Goal: Task Accomplishment & Management: Use online tool/utility

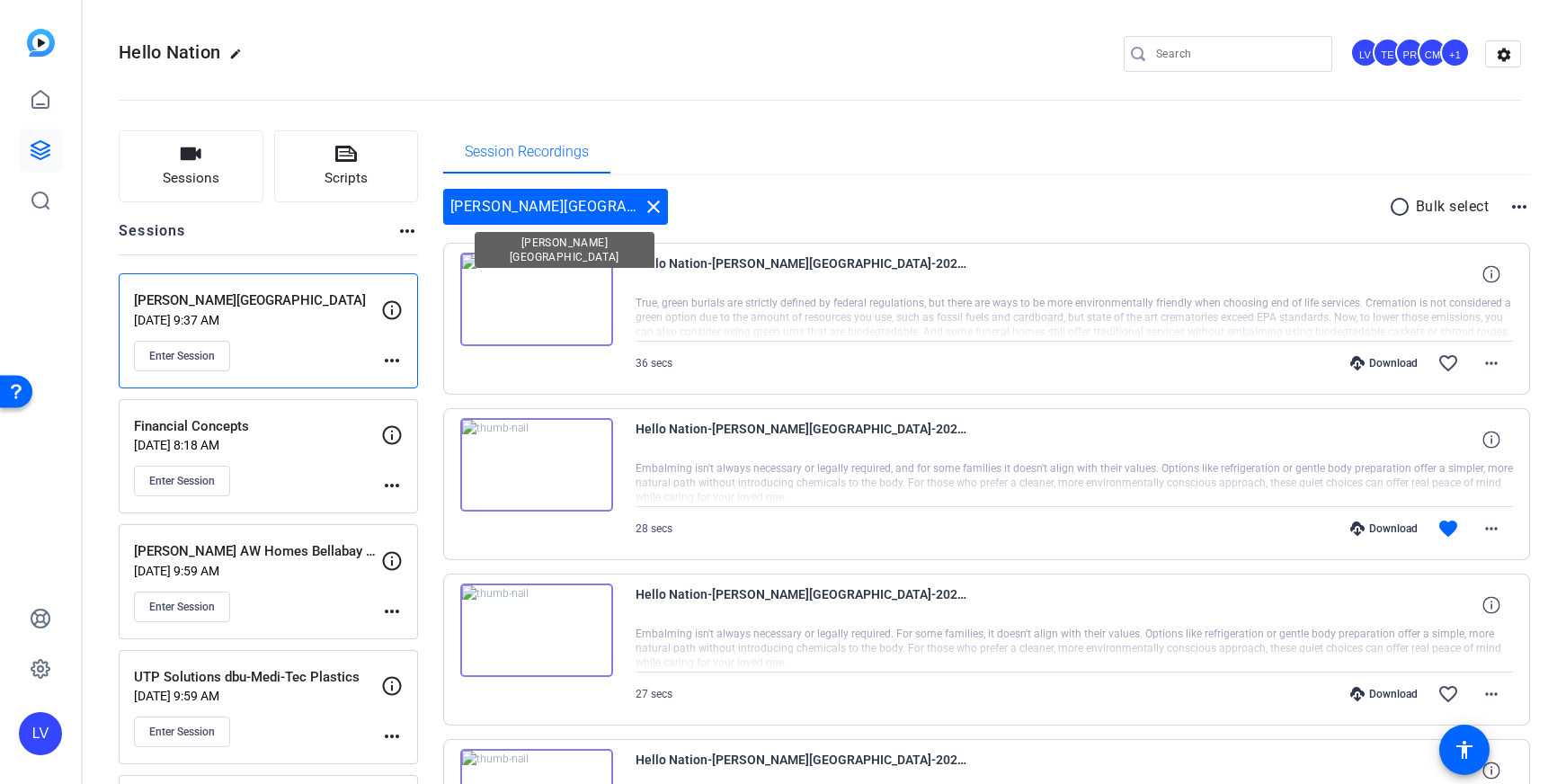
click at [643, 209] on mat-icon "close" at bounding box center [653, 206] width 21 height 21
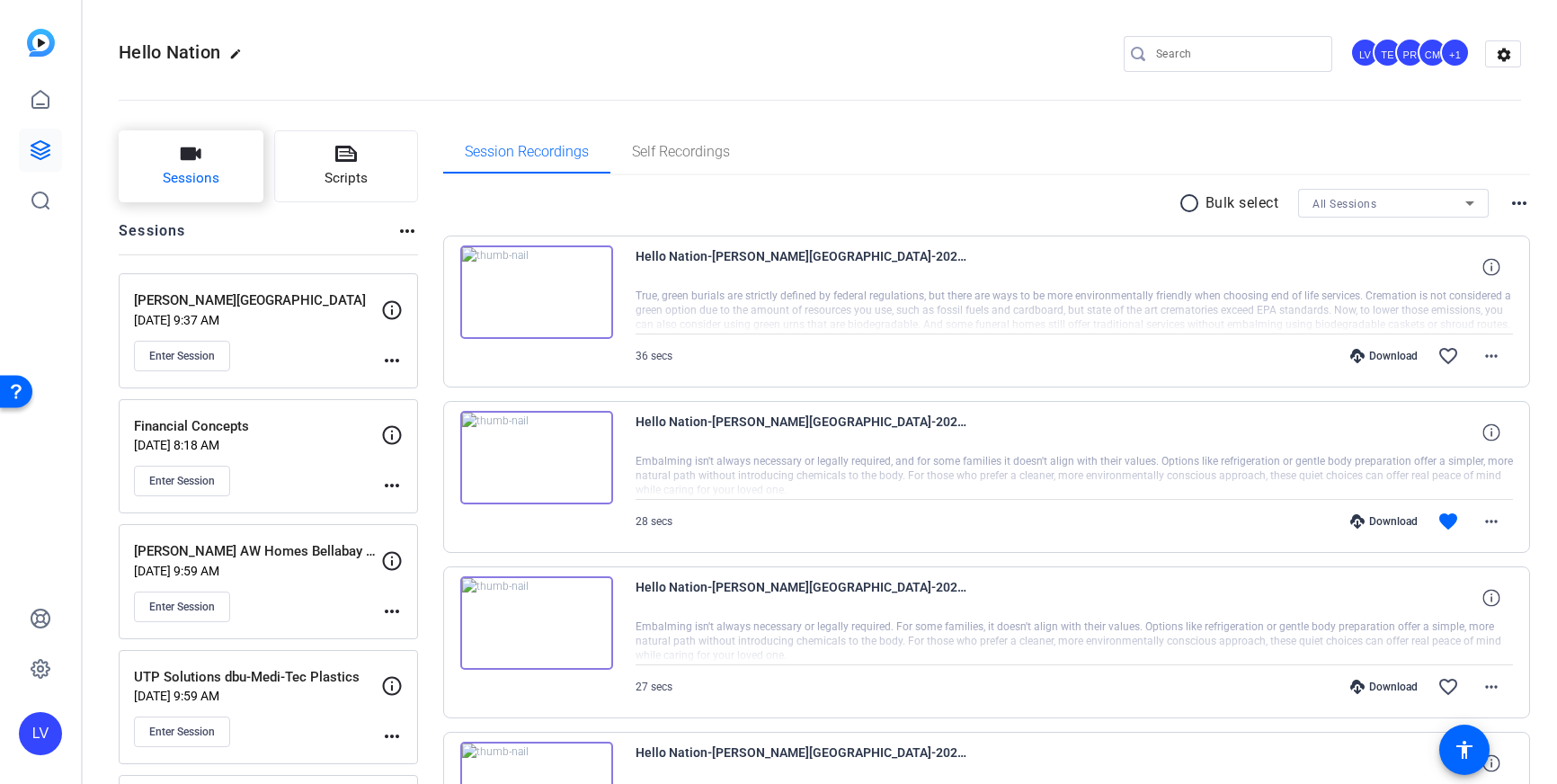
click at [181, 167] on button "Sessions" at bounding box center [190, 166] width 144 height 72
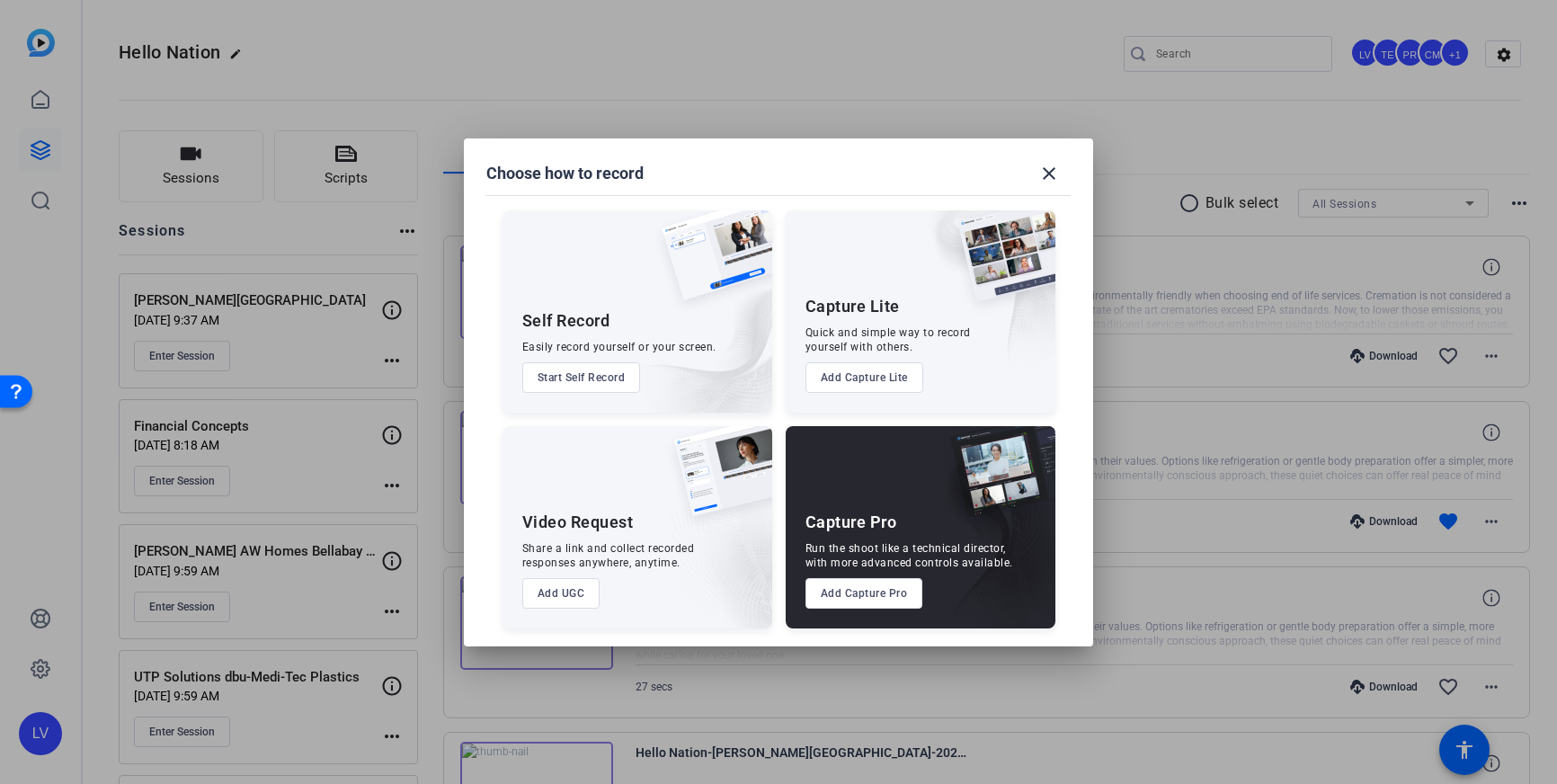
click at [884, 596] on button "Add Capture Pro" at bounding box center [864, 593] width 117 height 31
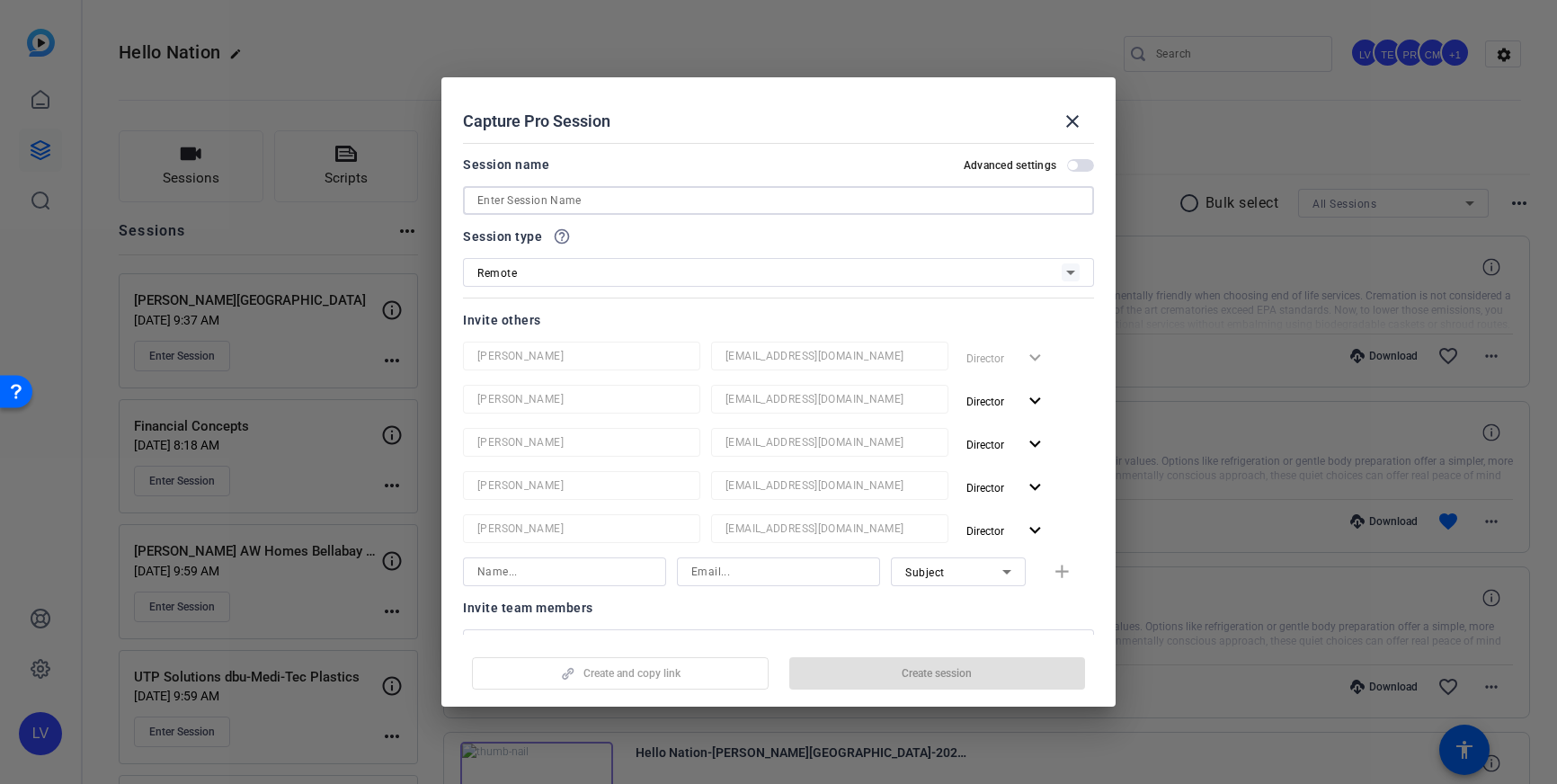
click at [825, 199] on input at bounding box center [778, 200] width 602 height 21
paste input "[PERSON_NAME] Construction LLC"
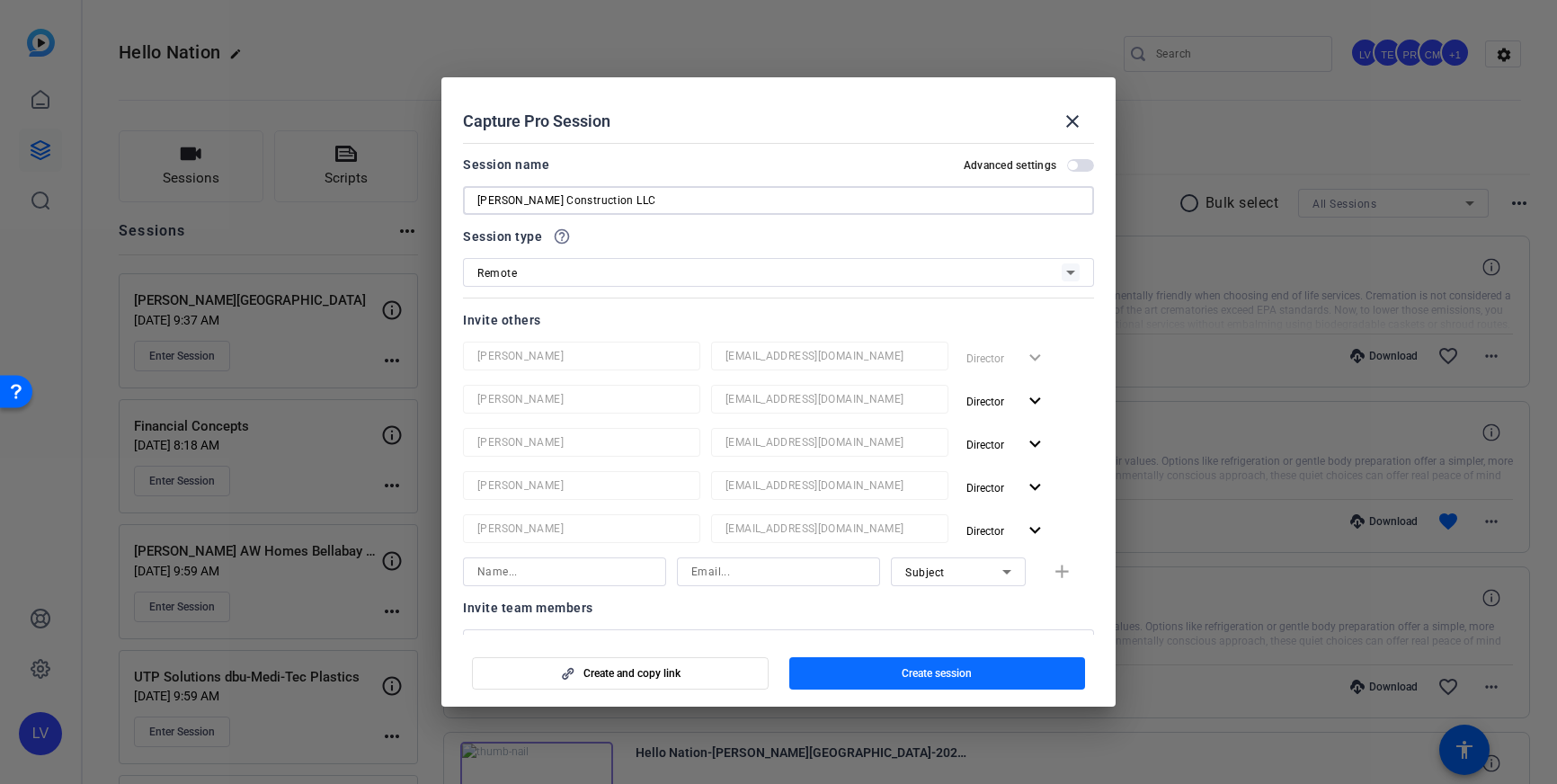
type input "[PERSON_NAME] Construction LLC"
click at [915, 668] on span "Create session" at bounding box center [937, 673] width 70 height 15
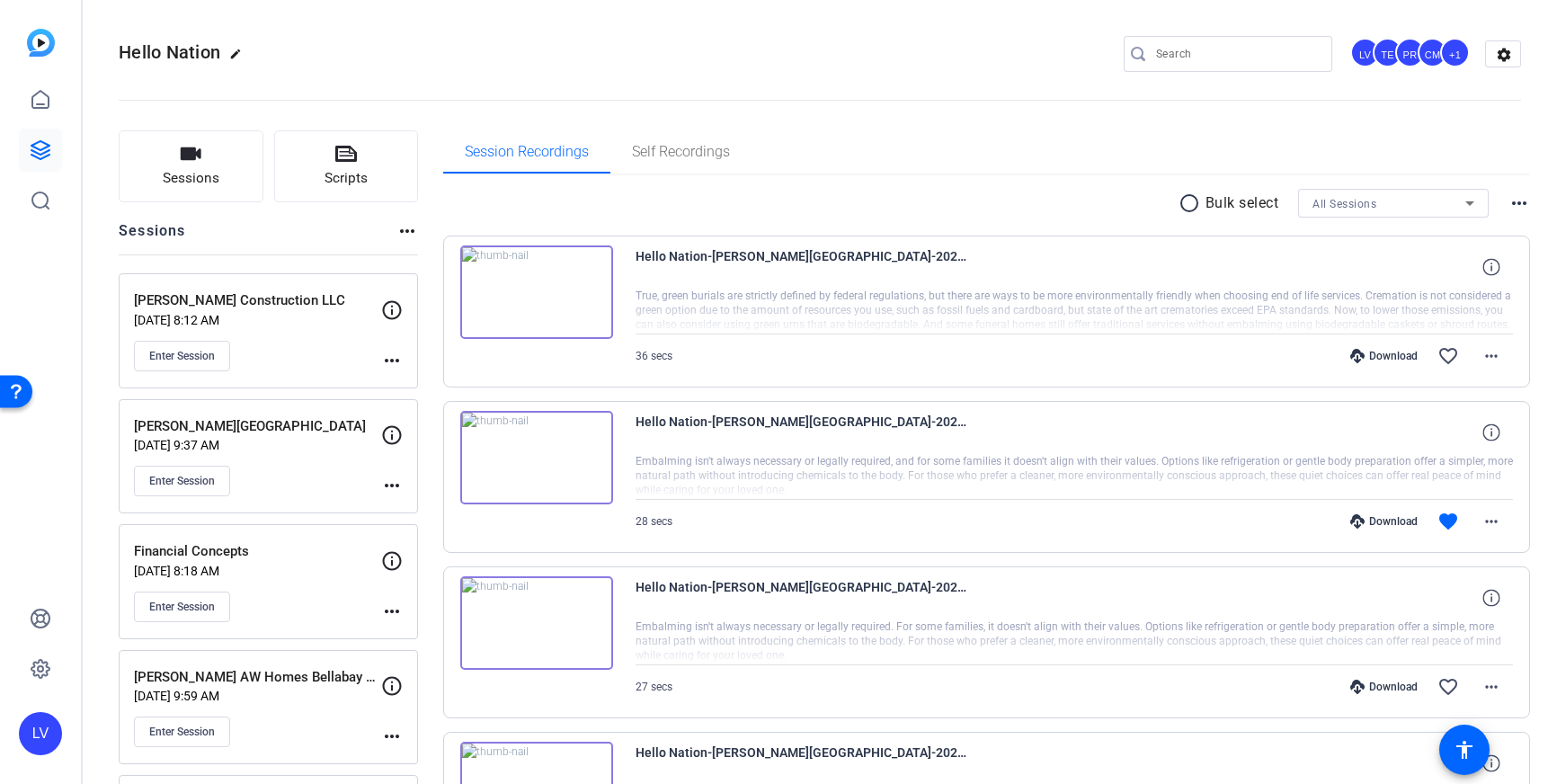
click at [391, 361] on mat-icon "more_horiz" at bounding box center [391, 360] width 21 height 21
click at [404, 377] on span "Edit Session" at bounding box center [436, 386] width 81 height 21
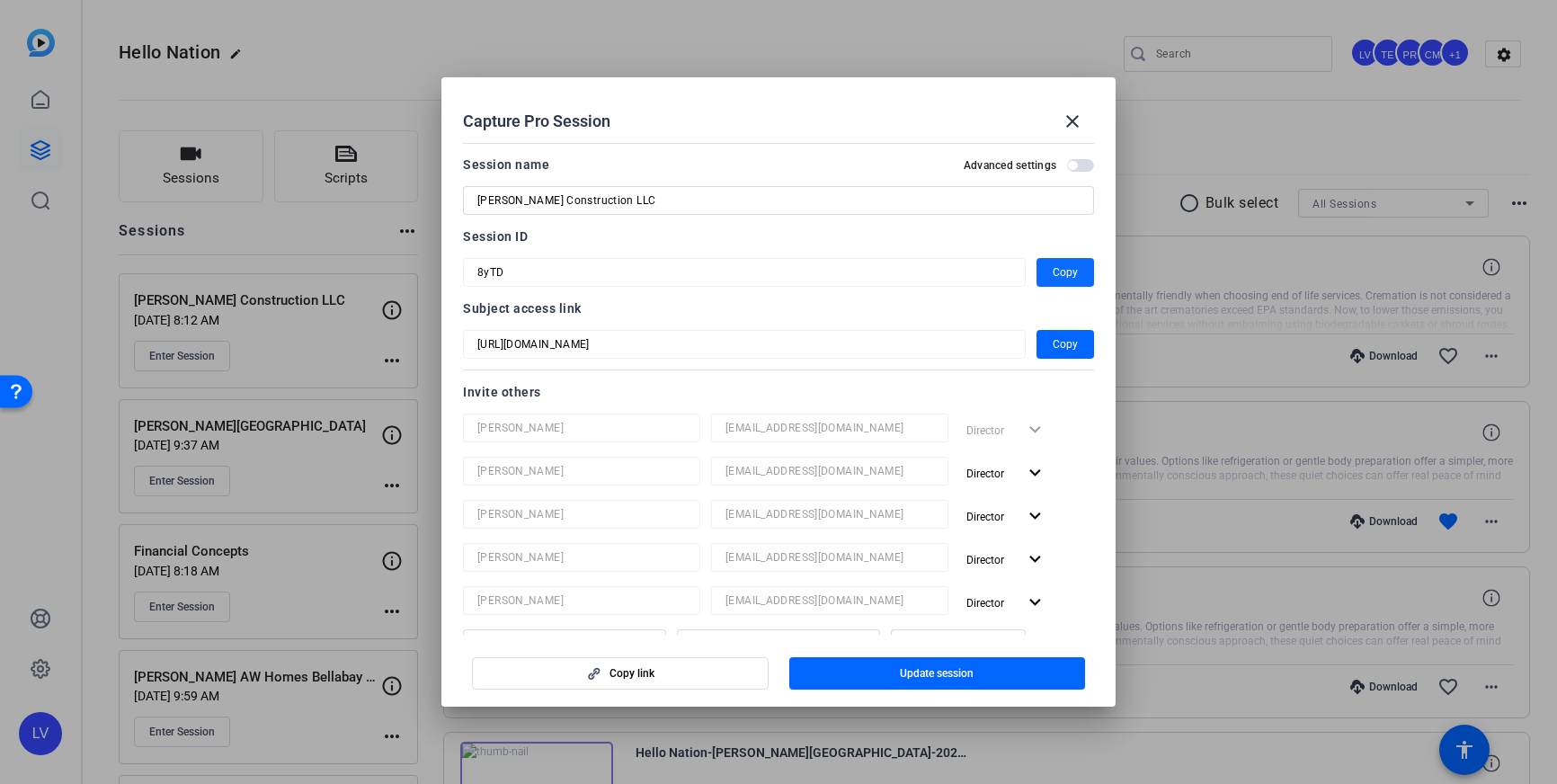
click at [1073, 274] on span "Copy" at bounding box center [1064, 272] width 25 height 21
click at [1071, 120] on mat-icon "close" at bounding box center [1072, 121] width 21 height 21
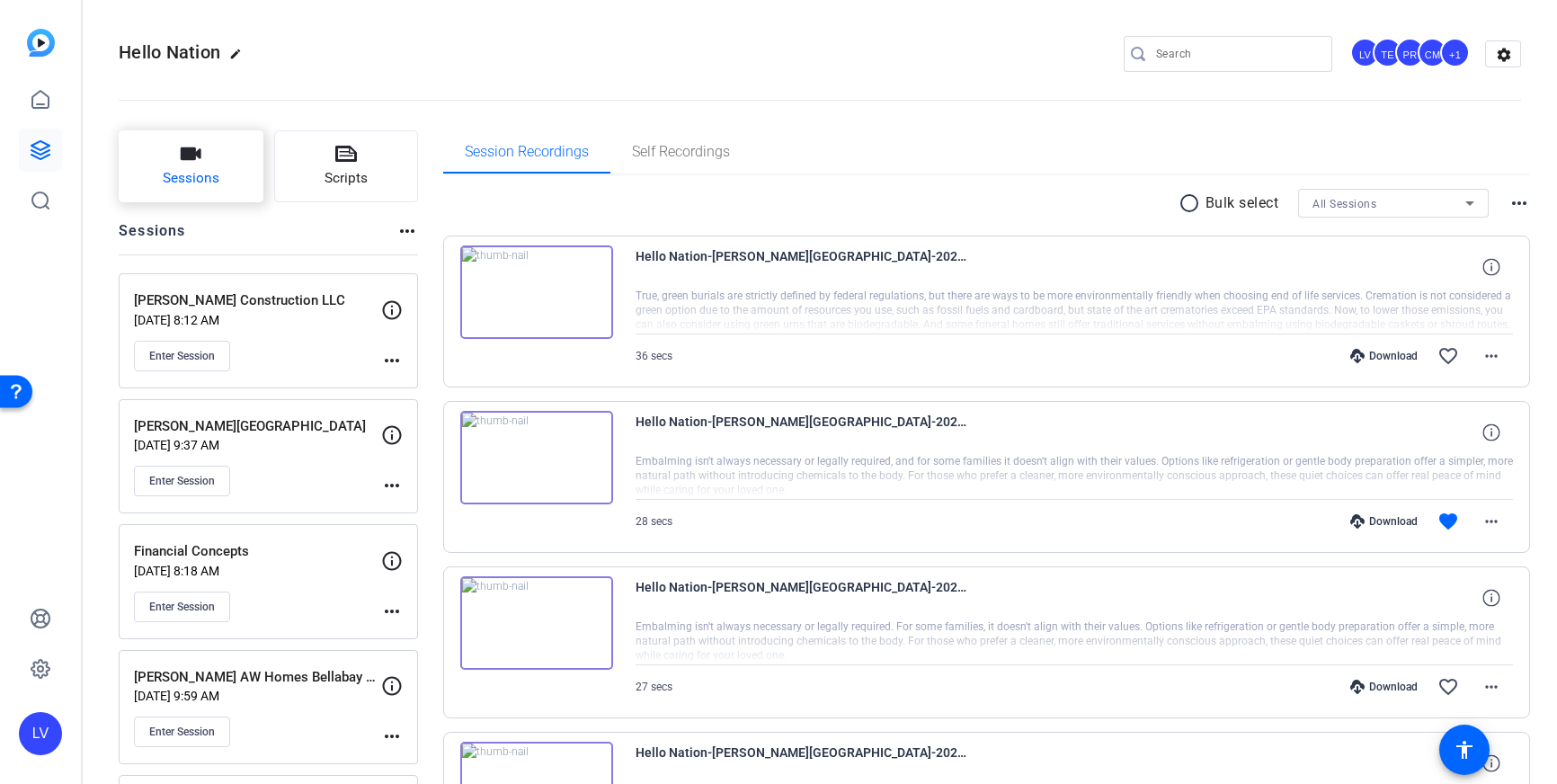
click at [199, 180] on span "Sessions" at bounding box center [190, 178] width 56 height 20
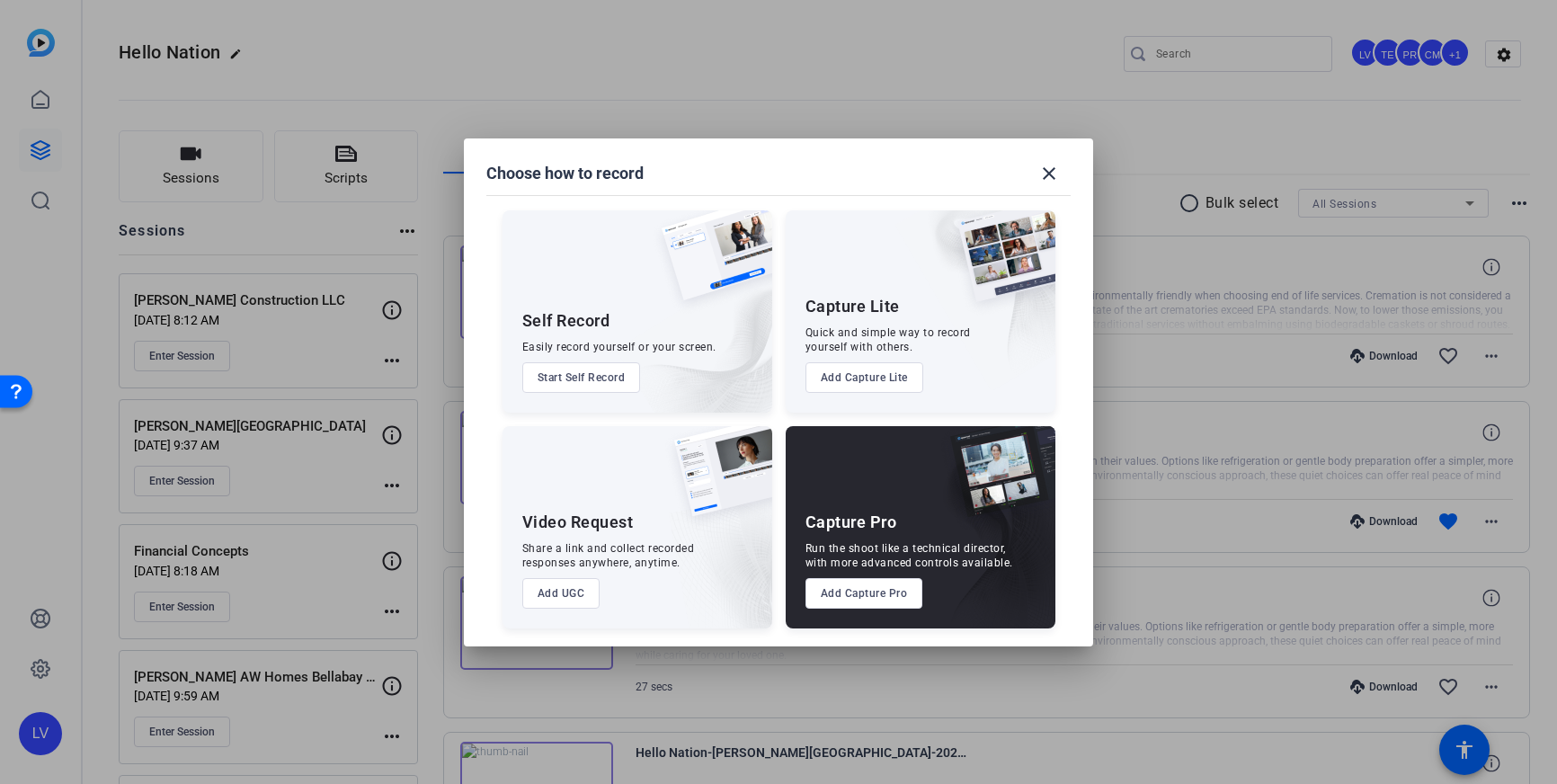
click at [848, 585] on button "Add Capture Pro" at bounding box center [864, 593] width 117 height 31
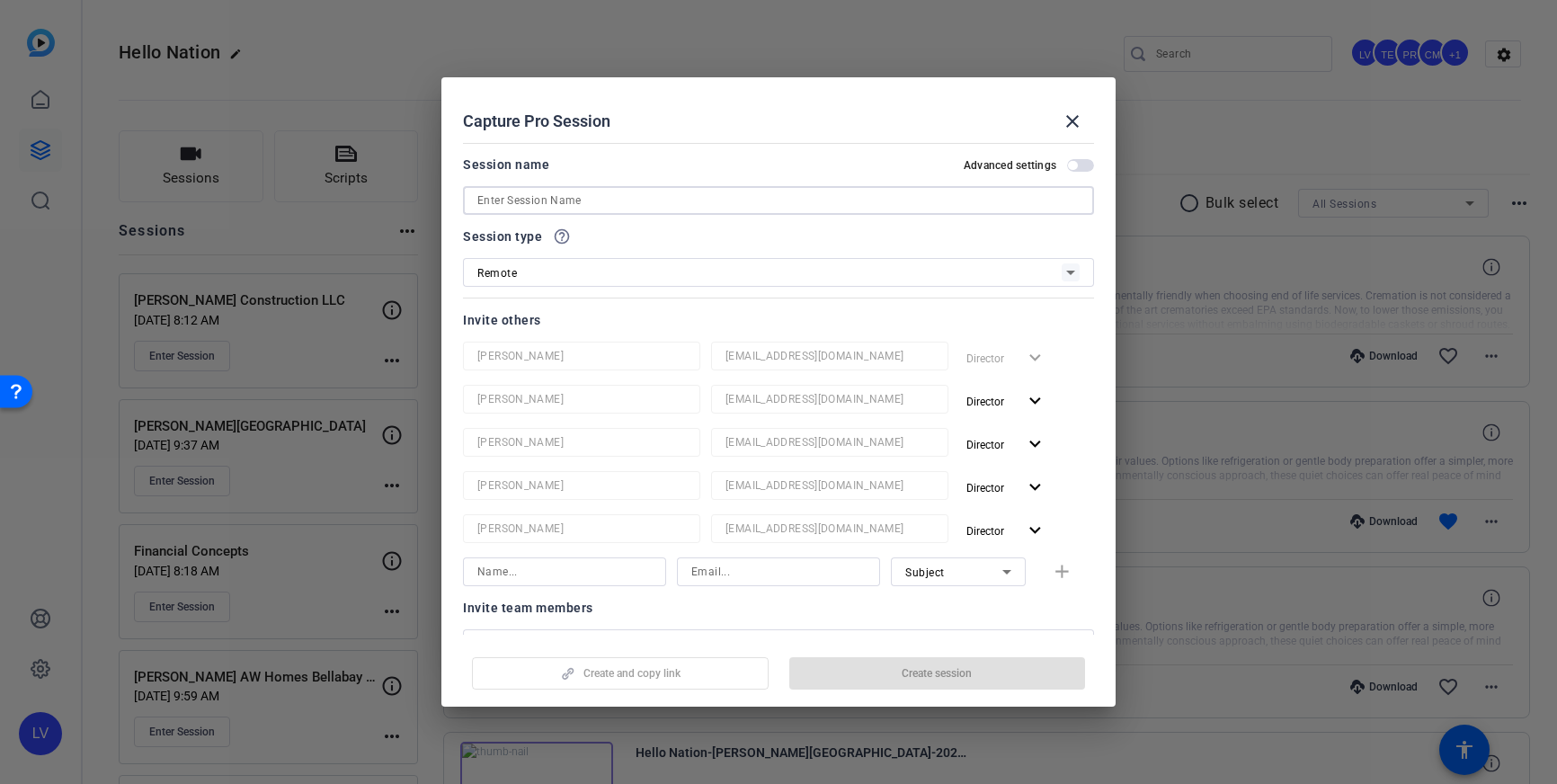
click at [687, 193] on input at bounding box center [778, 200] width 602 height 21
paste input "[PERSON_NAME] First Choice"
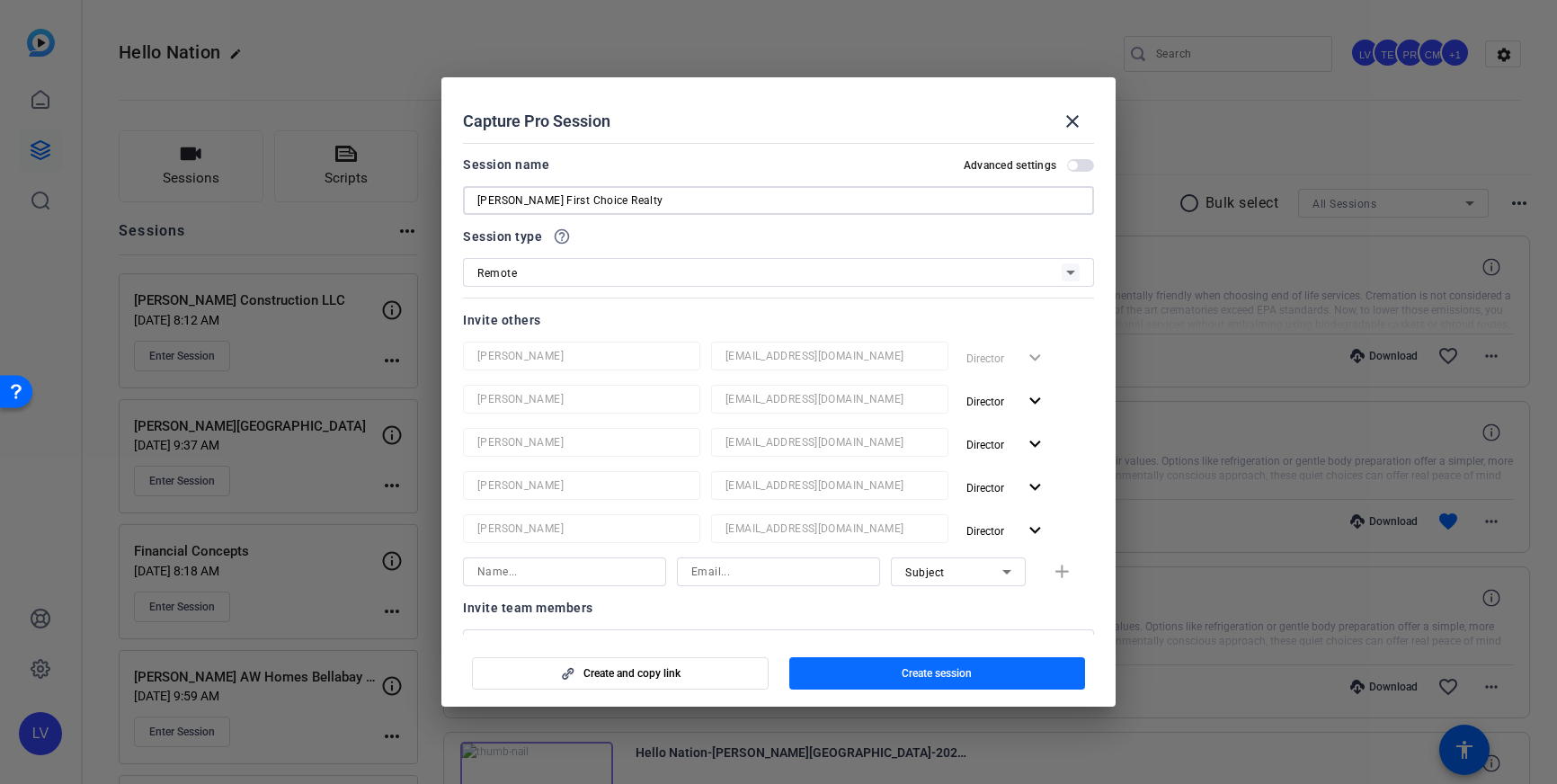
type input "[PERSON_NAME] First Choice Realty"
click at [895, 679] on span "button" at bounding box center [937, 673] width 297 height 43
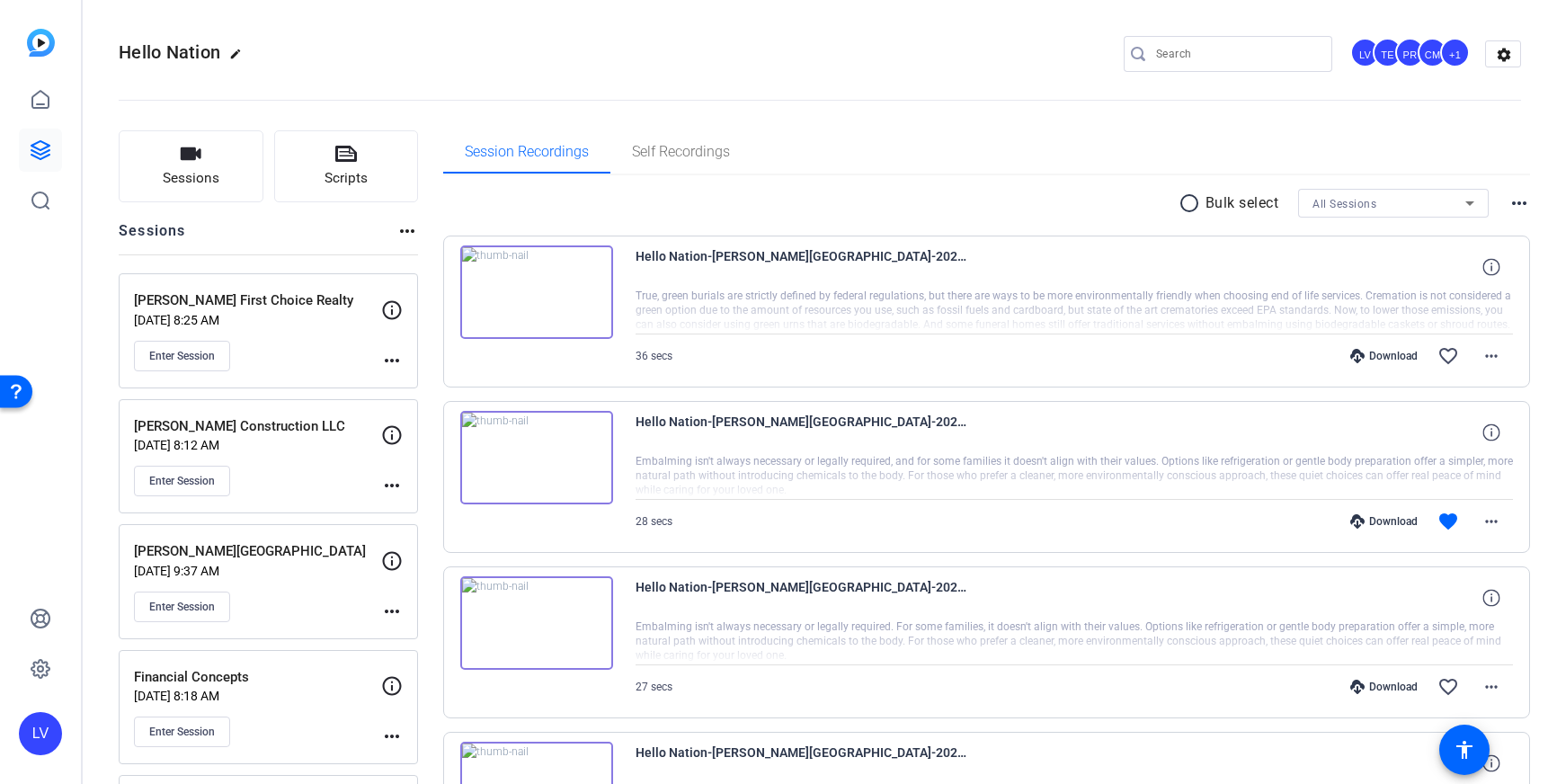
click at [398, 358] on mat-icon "more_horiz" at bounding box center [391, 360] width 21 height 21
click at [406, 379] on span "Edit Session" at bounding box center [436, 386] width 81 height 21
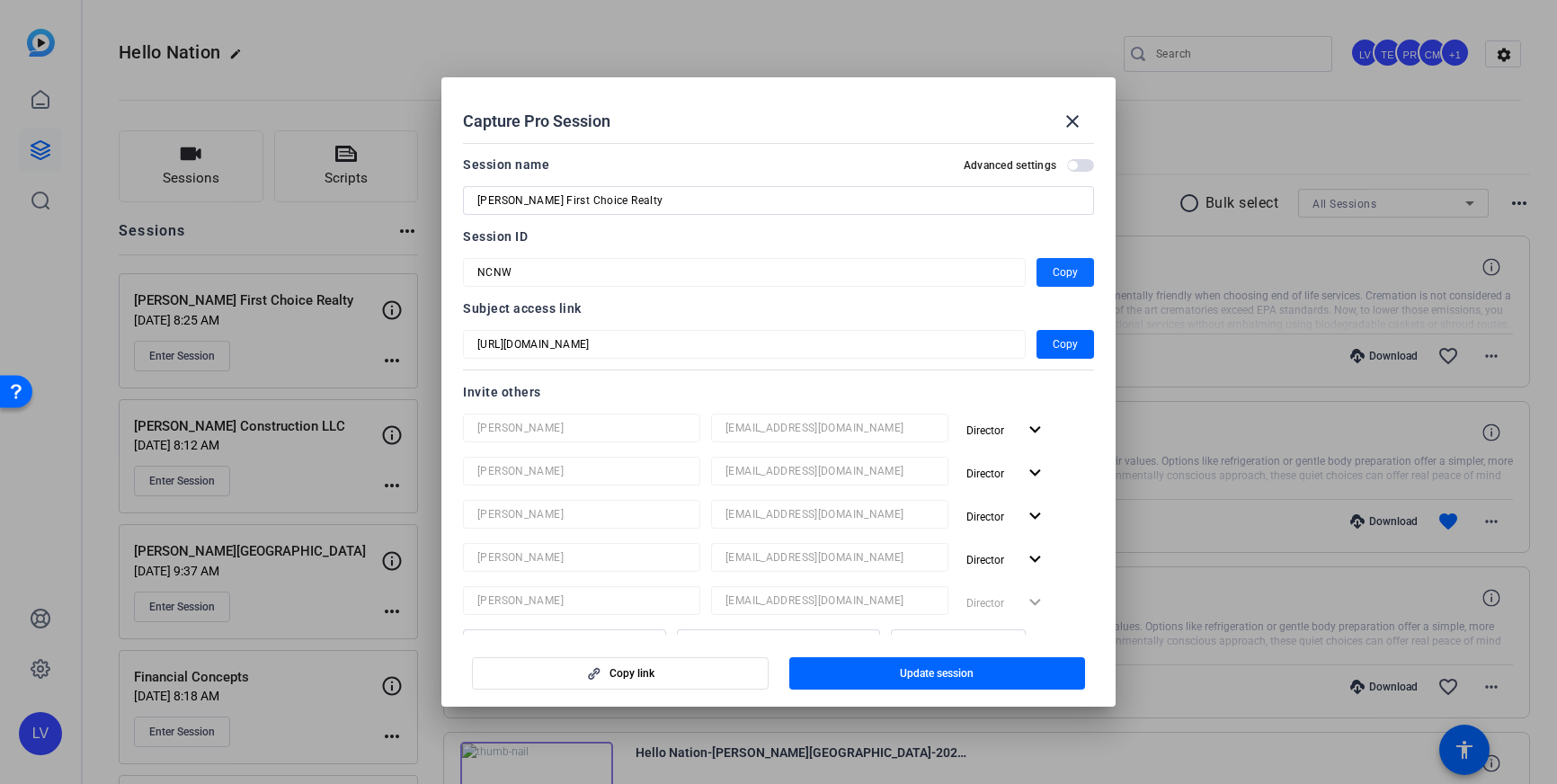
click at [1060, 269] on span "Copy" at bounding box center [1064, 272] width 25 height 21
click at [309, 258] on div at bounding box center [778, 392] width 1557 height 784
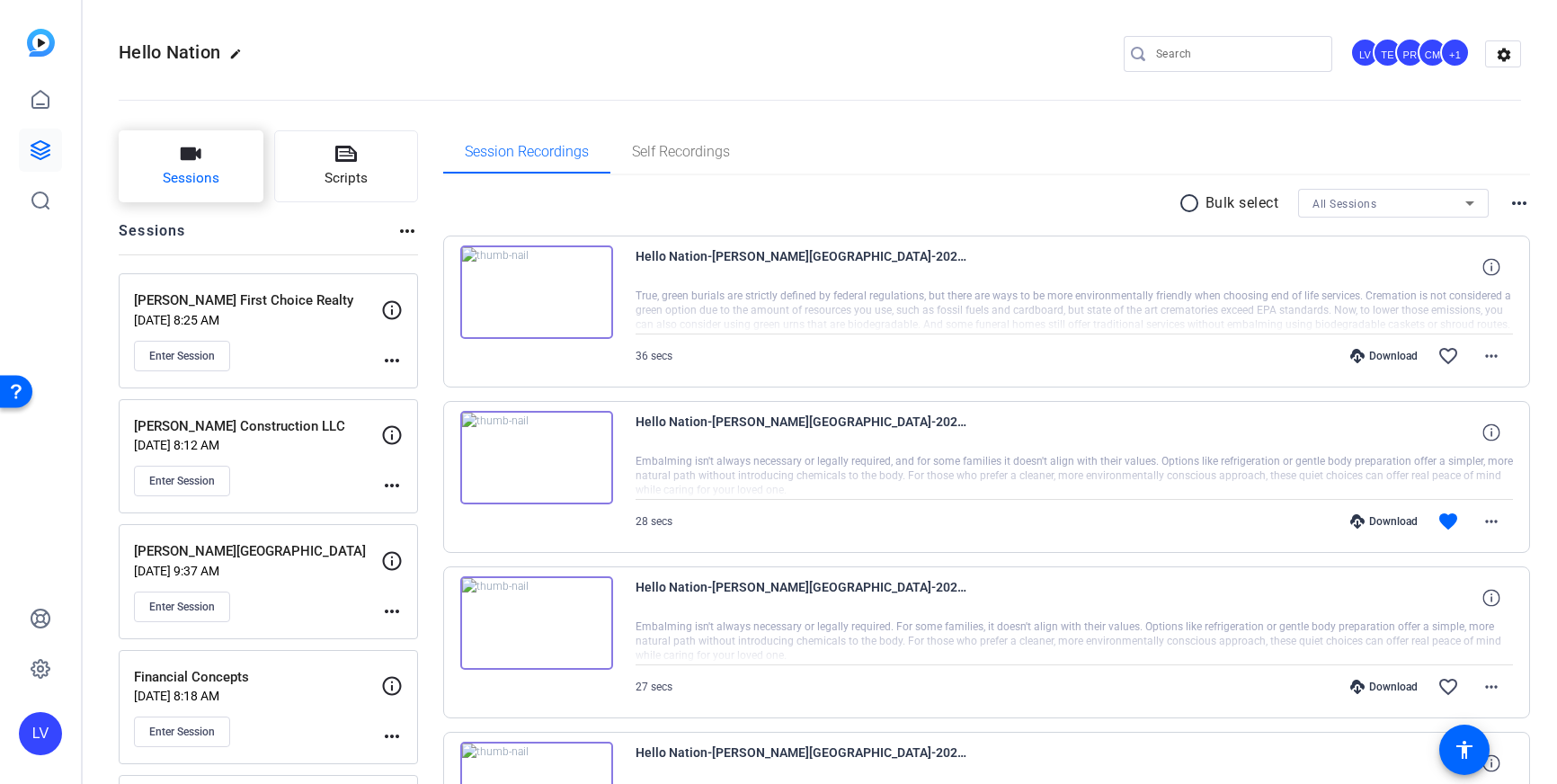
click at [207, 180] on span "Sessions" at bounding box center [190, 178] width 56 height 20
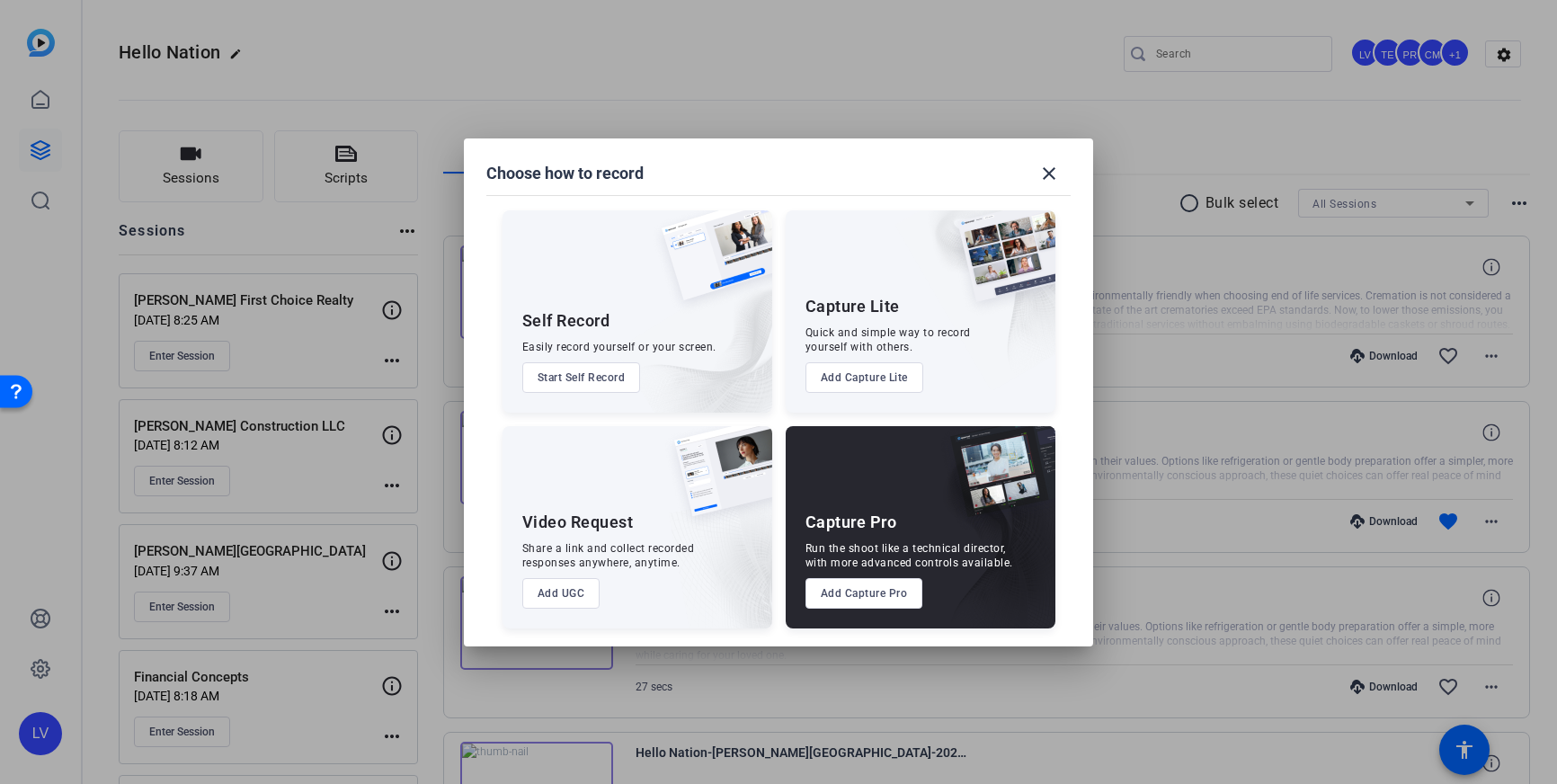
click at [860, 594] on button "Add Capture Pro" at bounding box center [864, 593] width 117 height 31
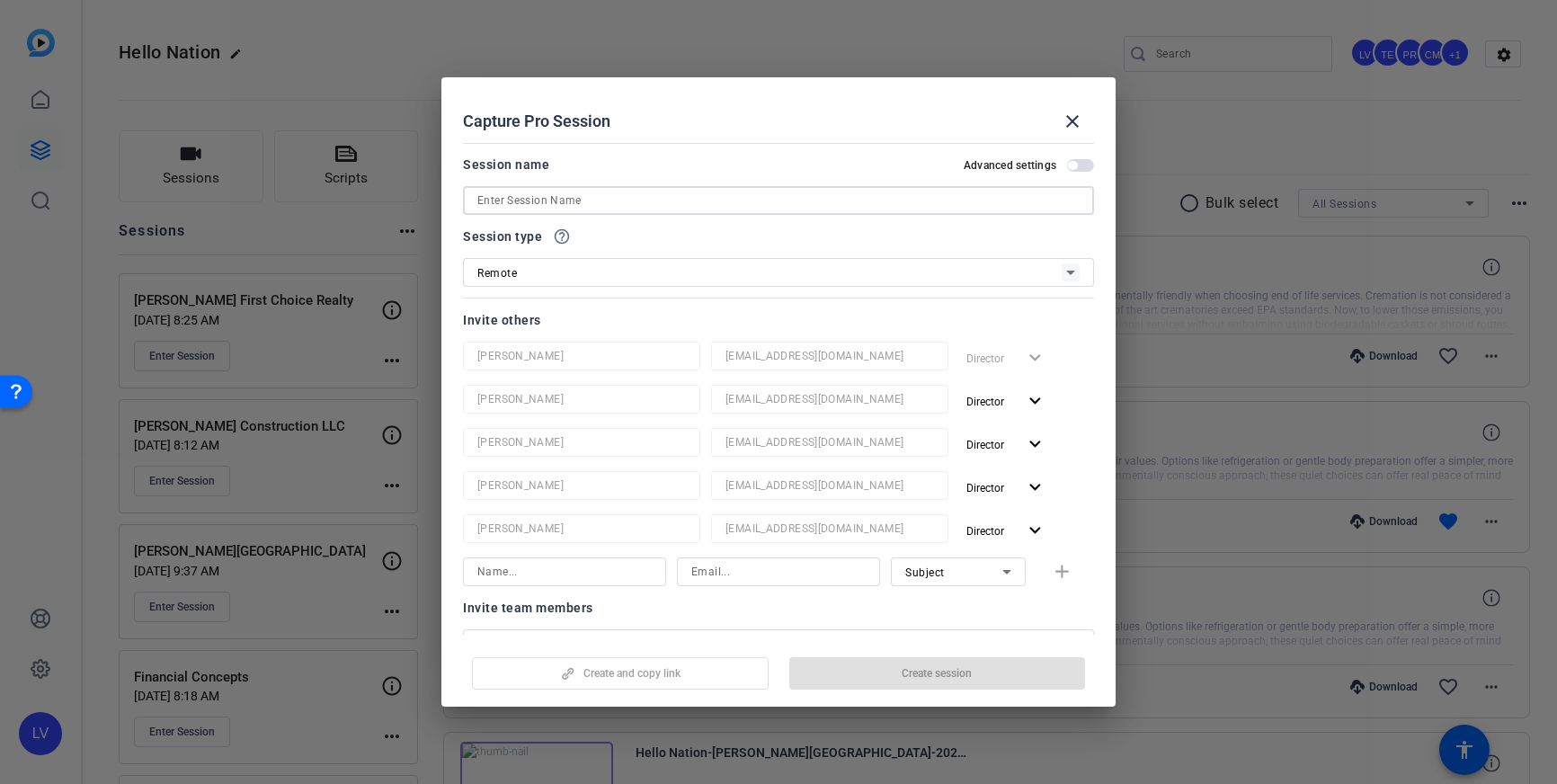
click at [753, 204] on input at bounding box center [778, 200] width 602 height 21
paste input "Lafayette Heat & Air"
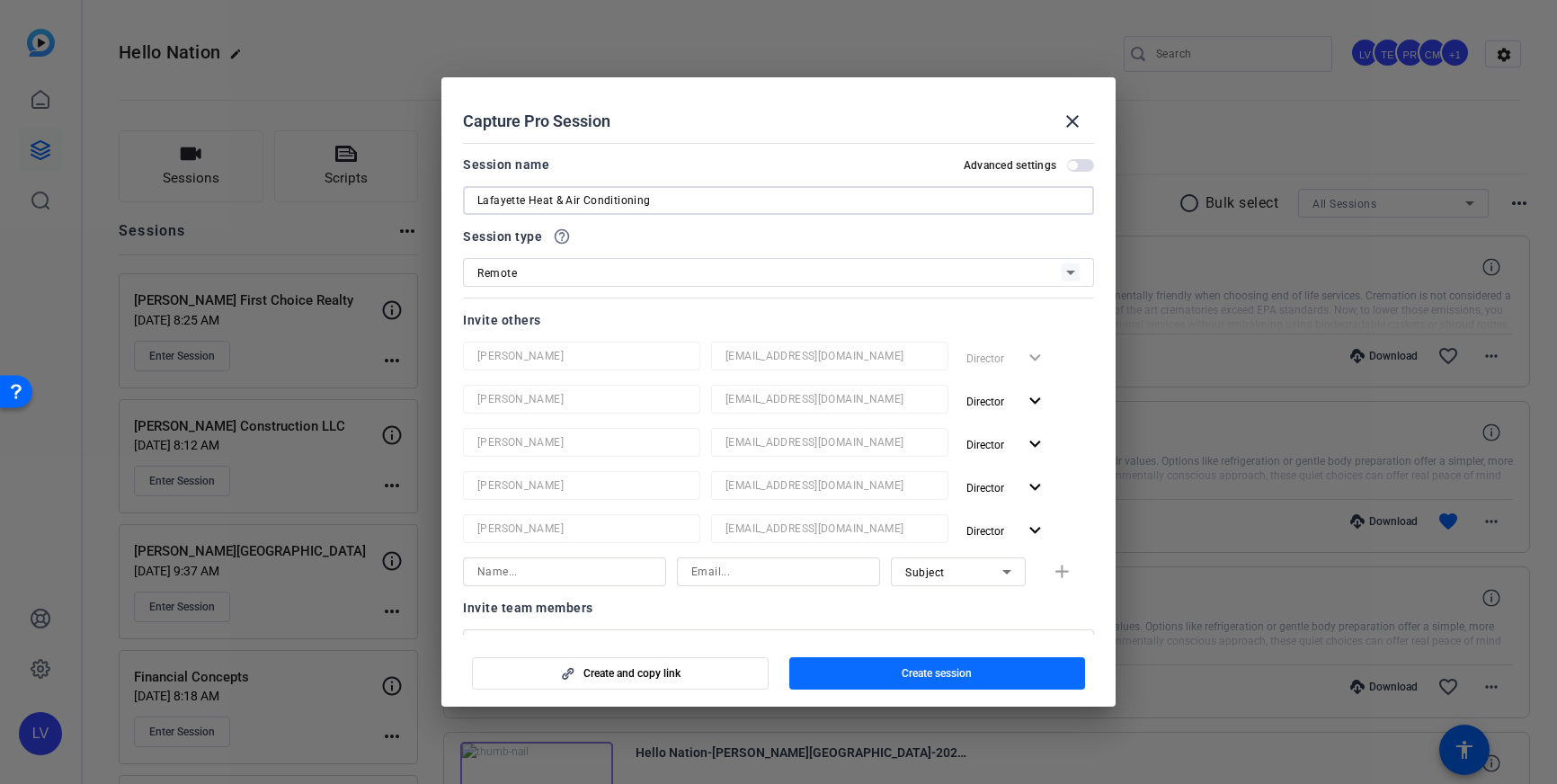
type input "Lafayette Heat & Air Conditioning"
click at [901, 671] on span "Create session" at bounding box center [937, 673] width 70 height 15
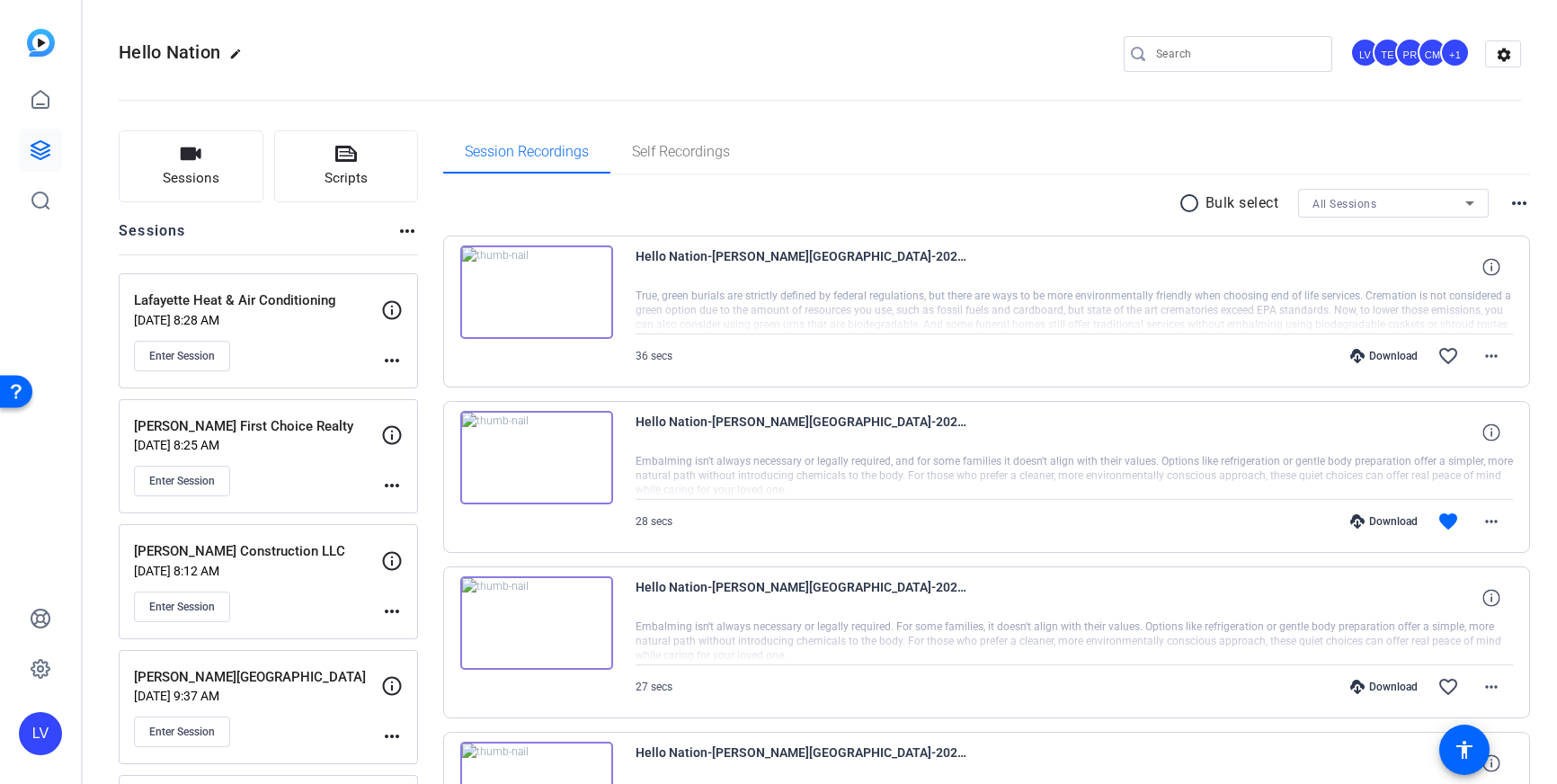
click at [395, 353] on mat-icon "more_horiz" at bounding box center [391, 360] width 21 height 21
click at [402, 391] on span "Edit Session" at bounding box center [436, 386] width 81 height 21
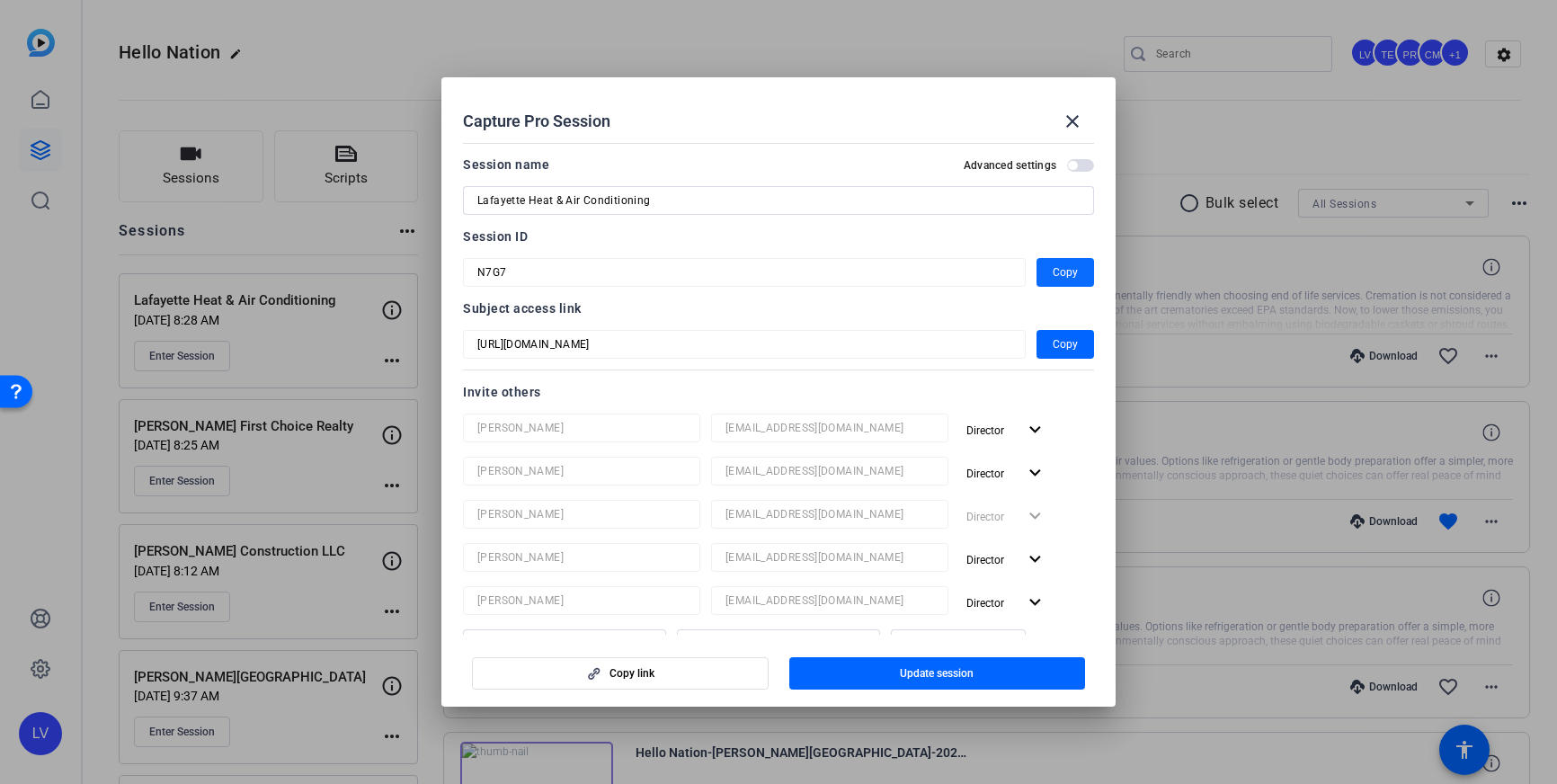
click at [1061, 274] on span "Copy" at bounding box center [1064, 272] width 25 height 21
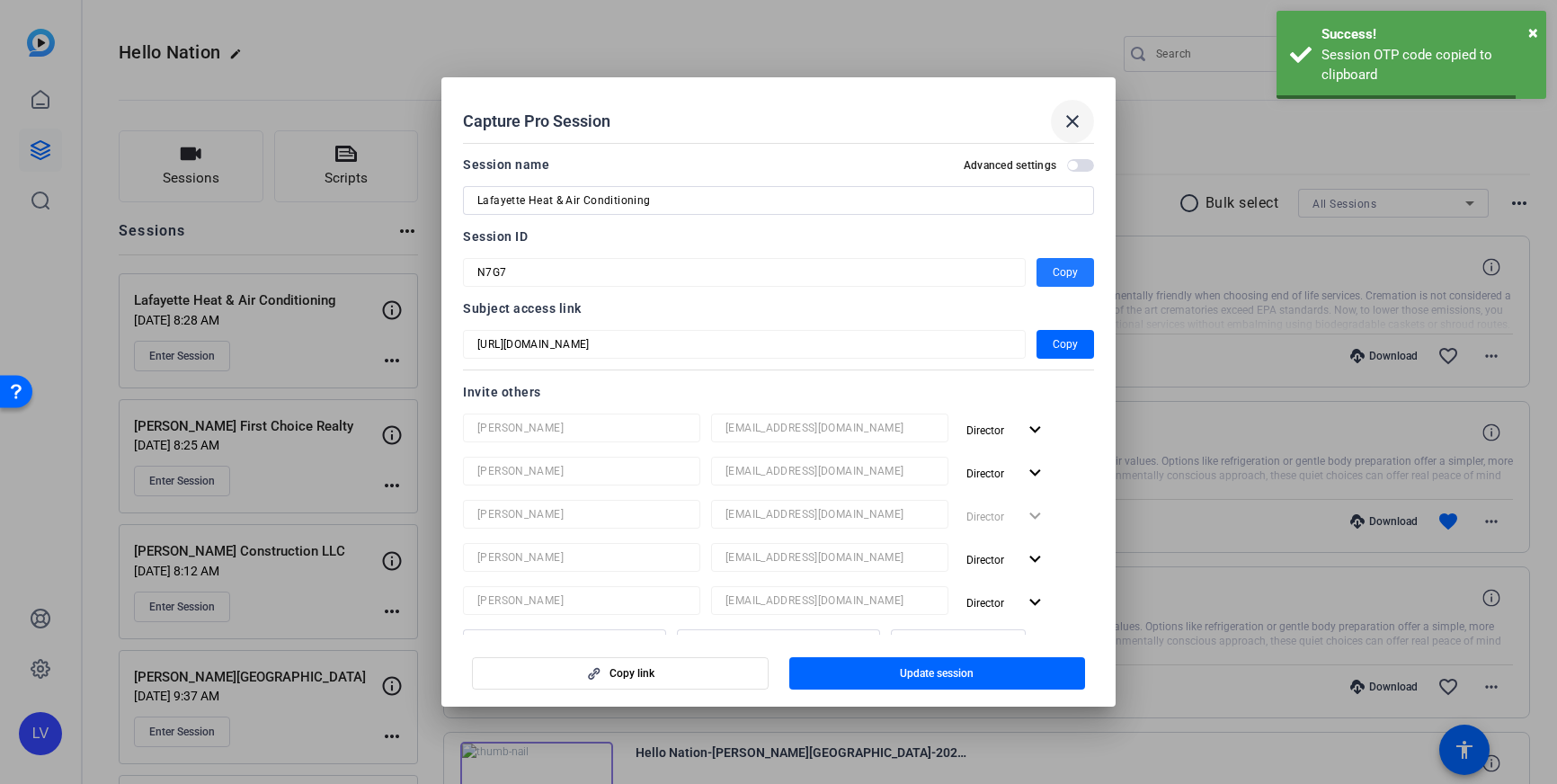
click at [1063, 131] on mat-icon "close" at bounding box center [1072, 121] width 21 height 21
